Goal: Check status

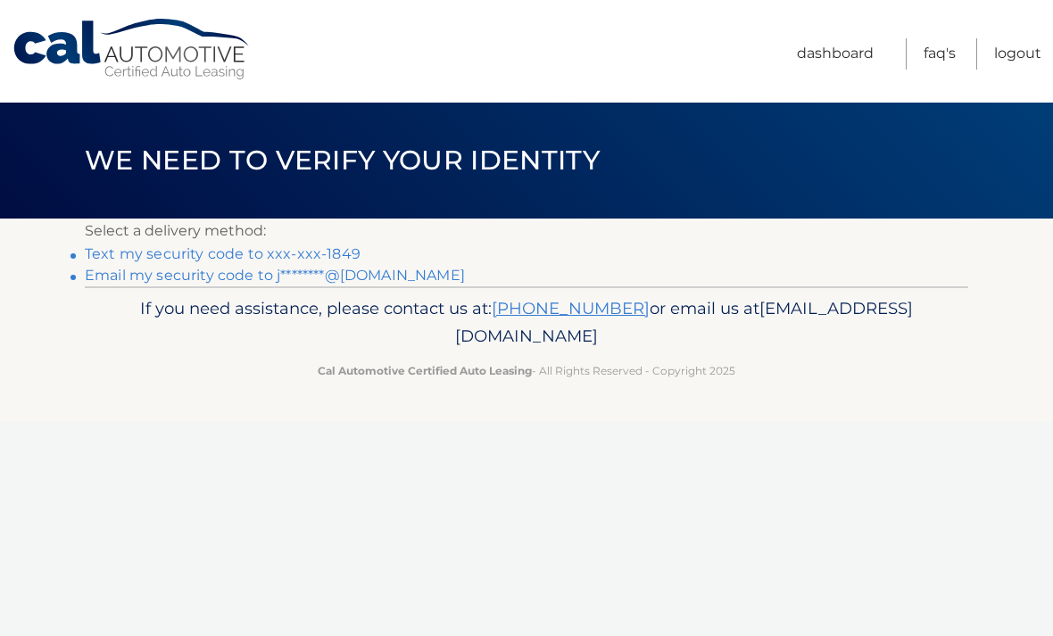
click at [326, 257] on link "Text my security code to xxx-xxx-1849" at bounding box center [223, 253] width 276 height 17
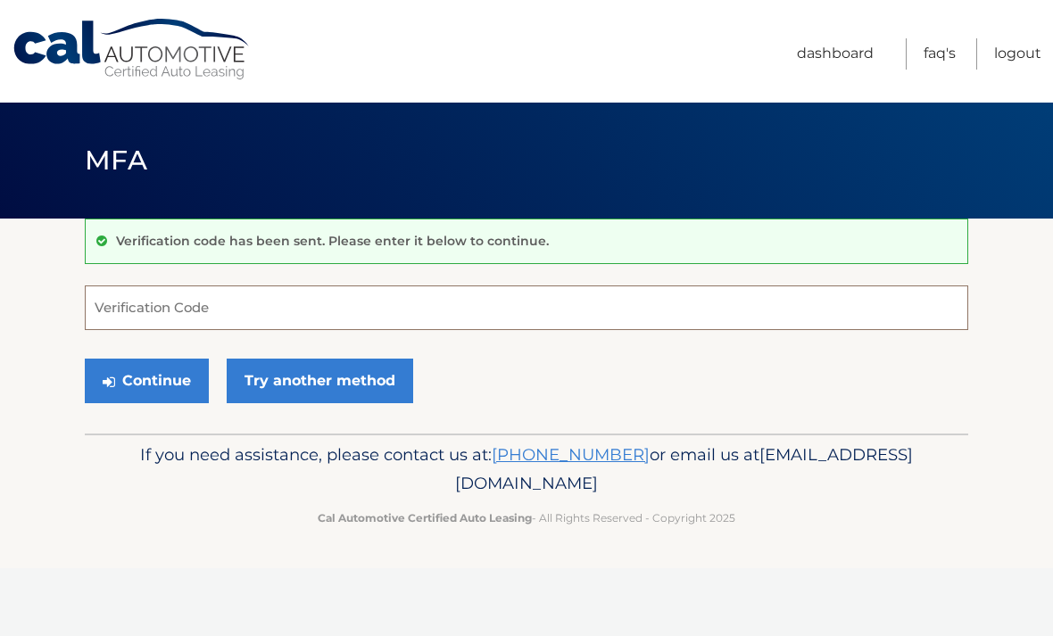
click at [415, 317] on input "Verification Code" at bounding box center [526, 307] width 883 height 45
type input "794297"
click at [174, 380] on button "Continue" at bounding box center [147, 381] width 124 height 45
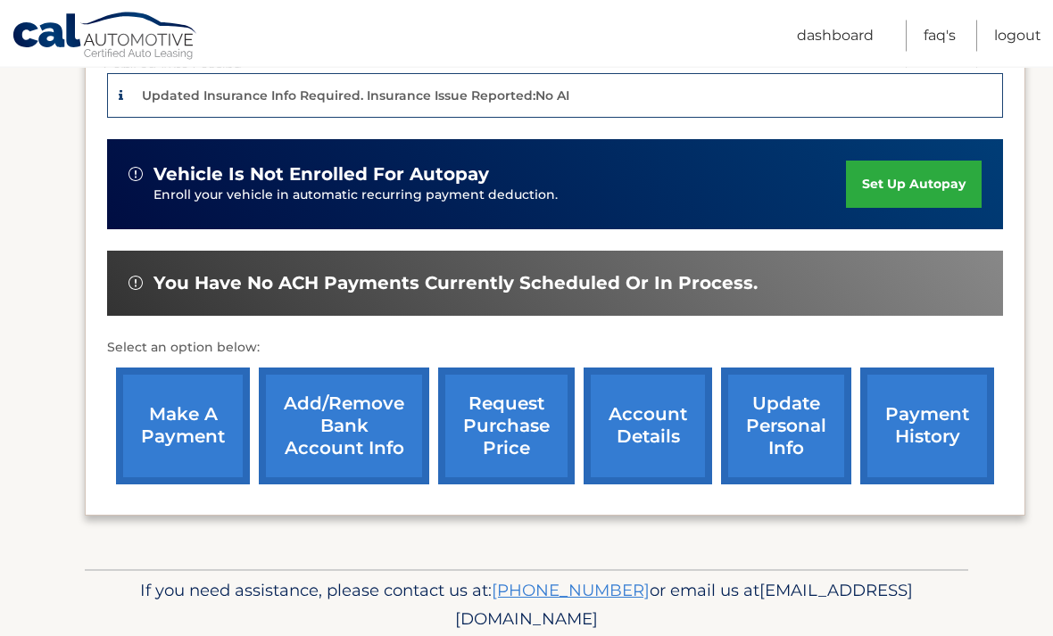
scroll to position [443, 0]
click at [937, 445] on link "payment history" at bounding box center [927, 426] width 134 height 117
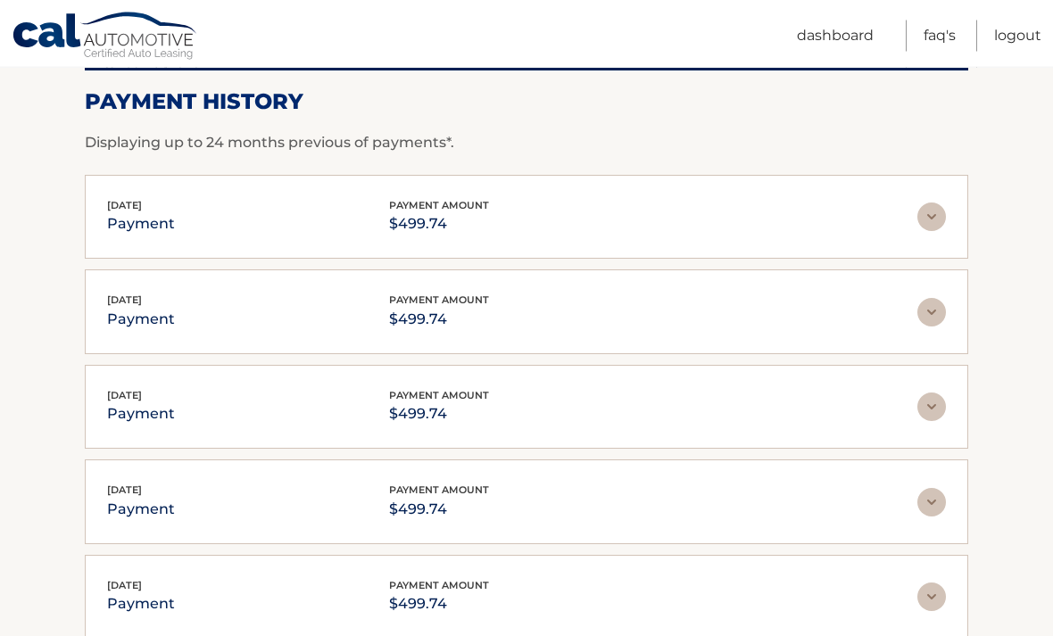
scroll to position [252, 0]
